Goal: Find specific page/section: Find specific page/section

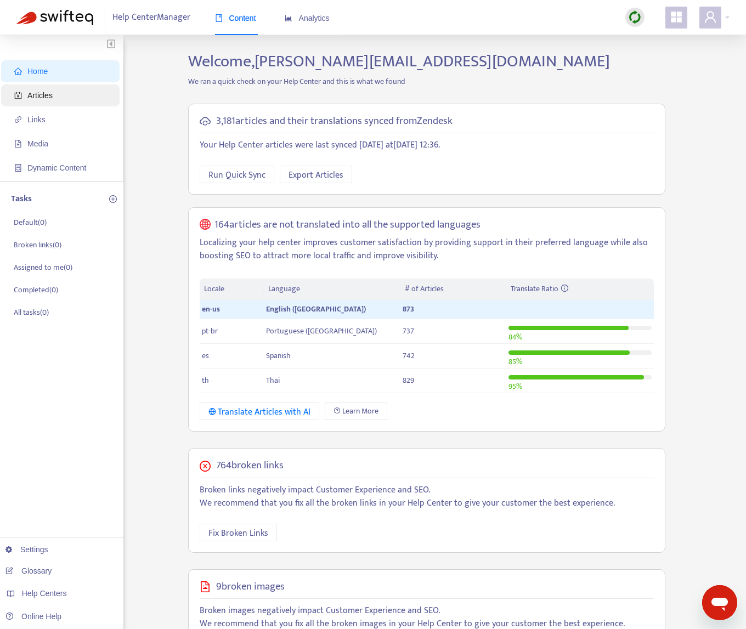
click at [69, 92] on span "Articles" at bounding box center [62, 95] width 97 height 22
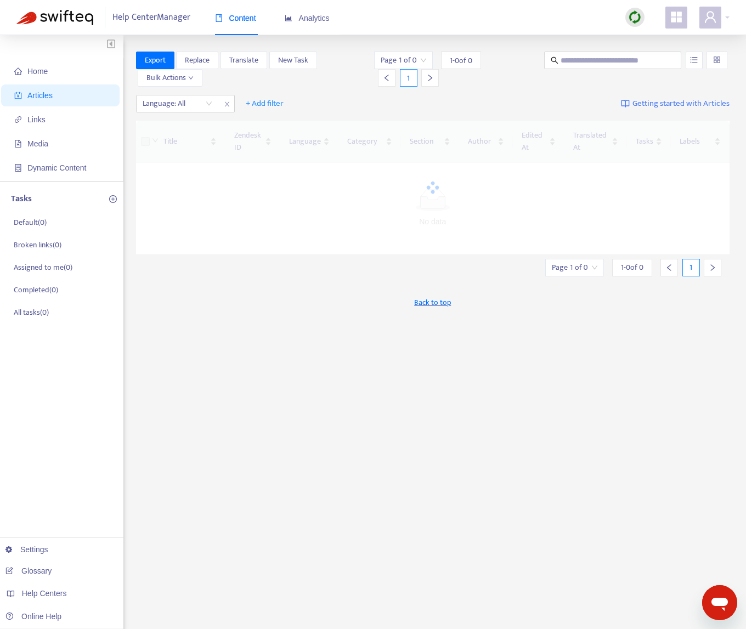
click at [635, 20] on img at bounding box center [635, 17] width 14 height 14
click at [650, 42] on link "Quick Sync" at bounding box center [657, 39] width 47 height 13
